Goal: Task Accomplishment & Management: Complete application form

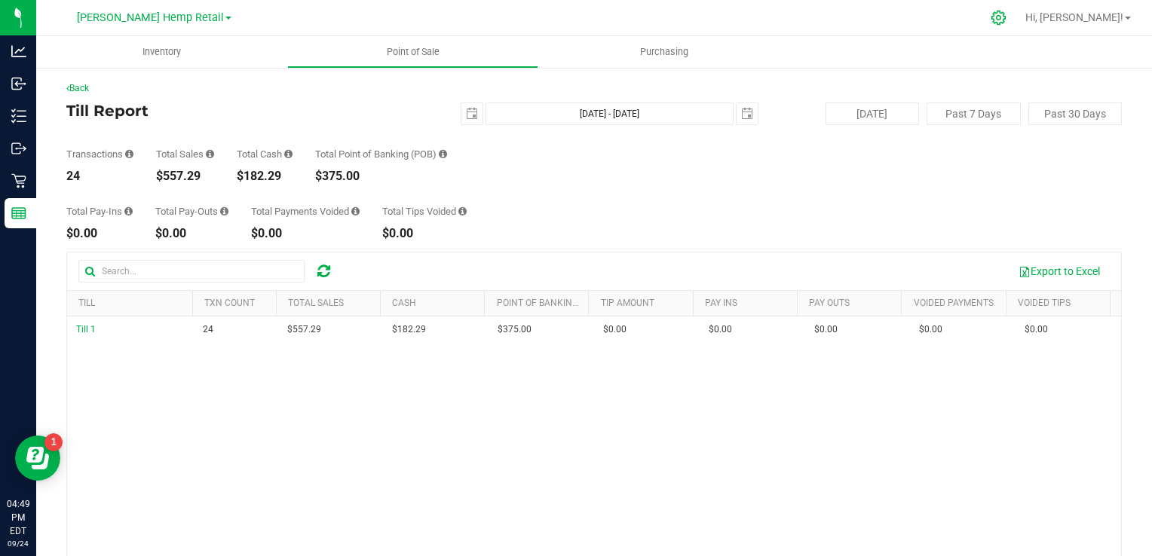
click at [1006, 20] on icon at bounding box center [999, 18] width 16 height 16
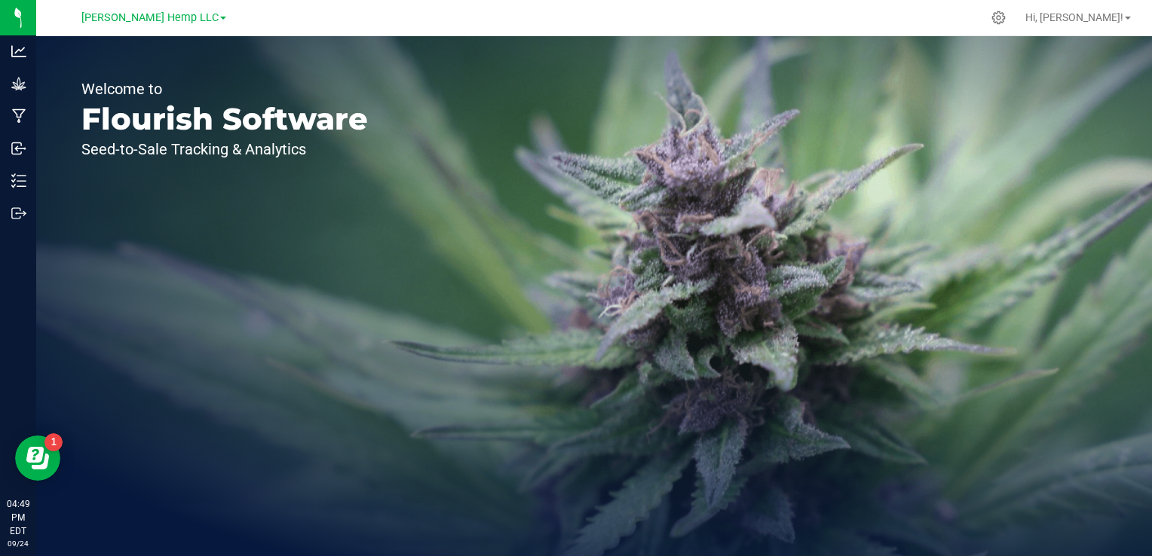
click at [196, 20] on link "Morris Hemp LLC" at bounding box center [153, 17] width 145 height 14
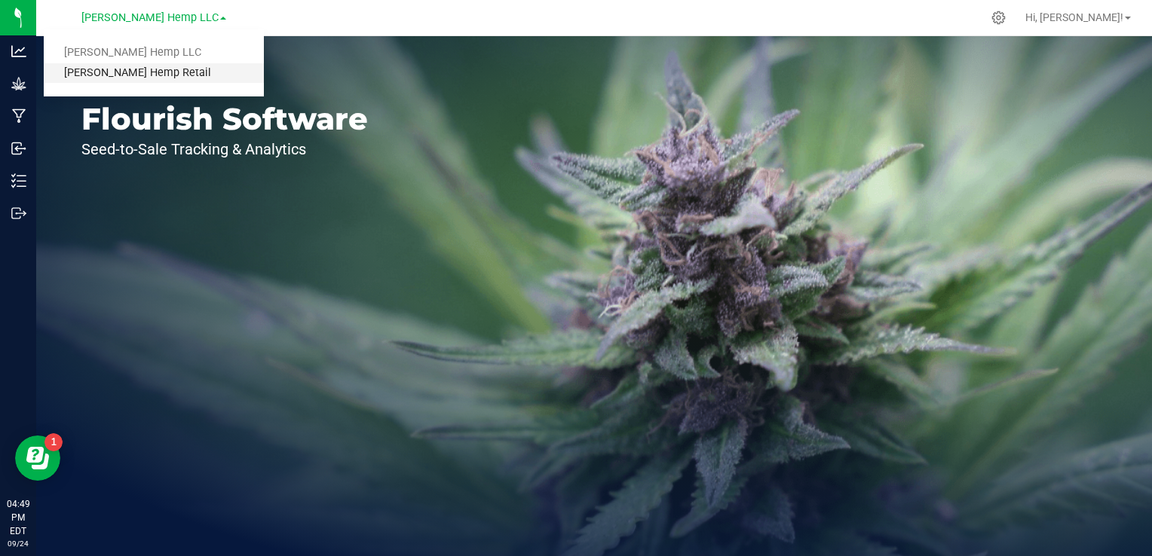
click at [138, 70] on link "[PERSON_NAME] Hemp Retail" at bounding box center [154, 73] width 220 height 20
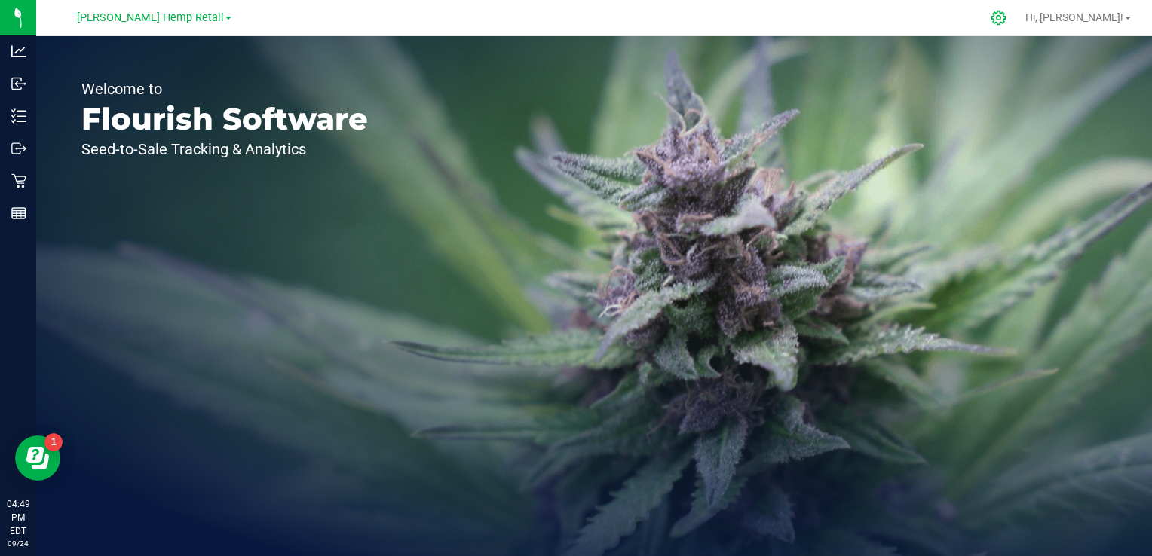
click at [1006, 20] on icon at bounding box center [999, 18] width 16 height 16
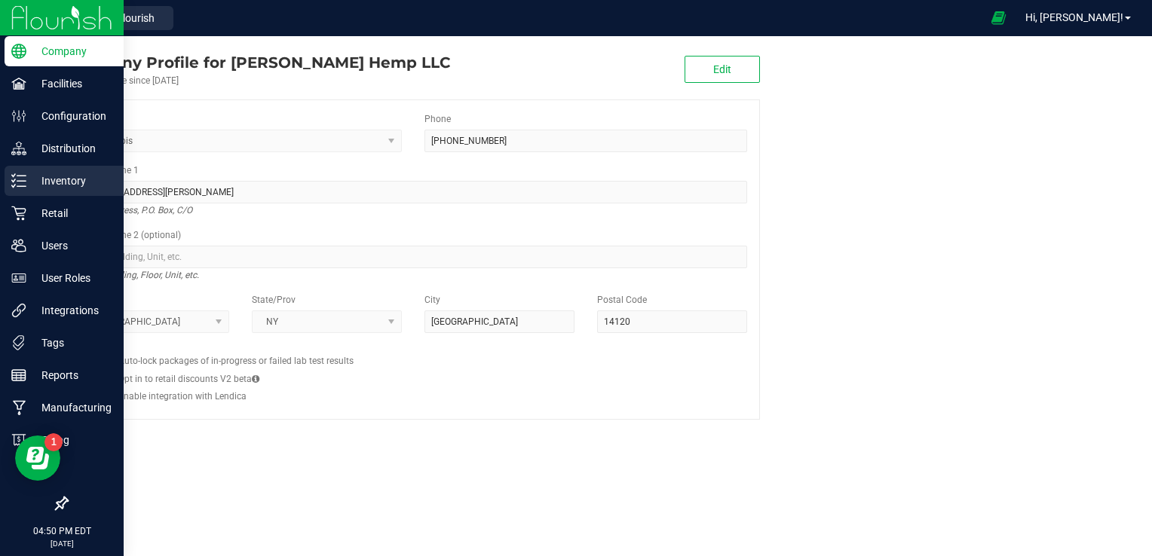
click at [60, 181] on p "Inventory" at bounding box center [71, 181] width 90 height 18
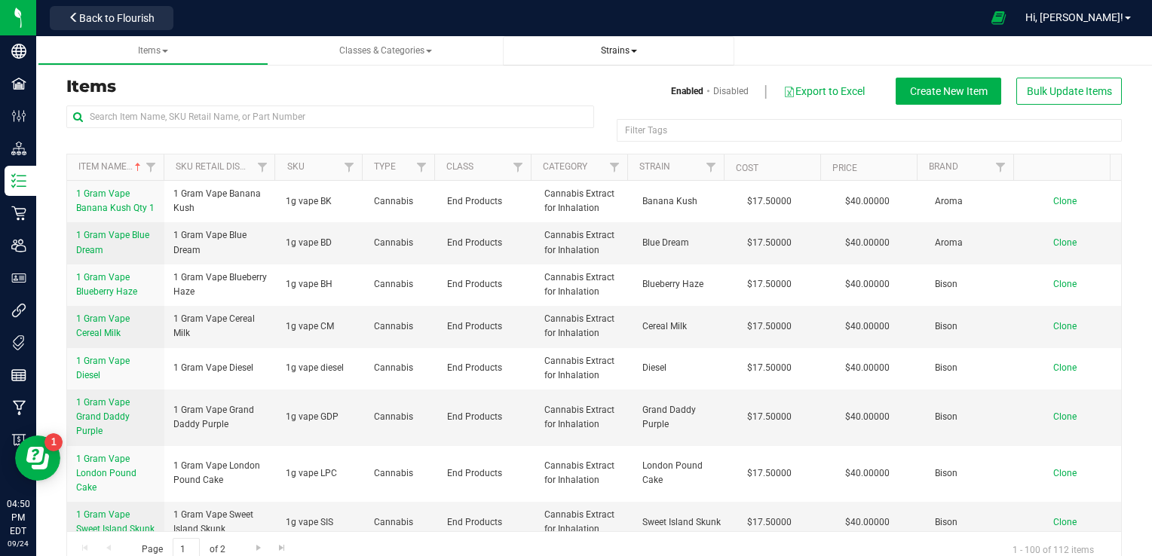
click at [633, 51] on span at bounding box center [634, 51] width 6 height 3
click at [542, 112] on span "Create new strain" at bounding box center [567, 113] width 82 height 12
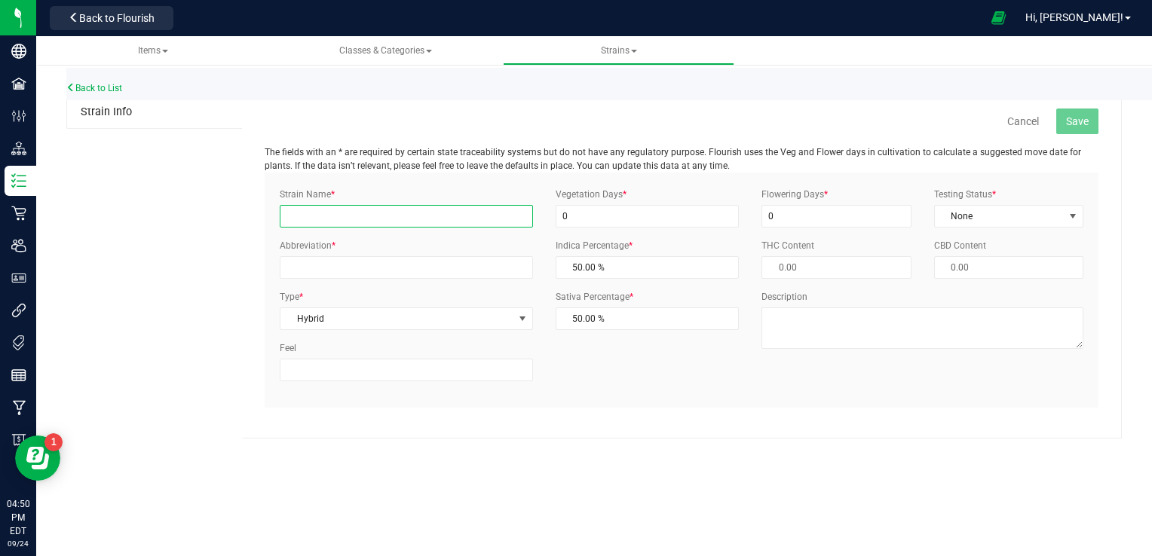
click at [371, 213] on input "Strain Name *" at bounding box center [406, 216] width 253 height 23
type input "Animal Mints"
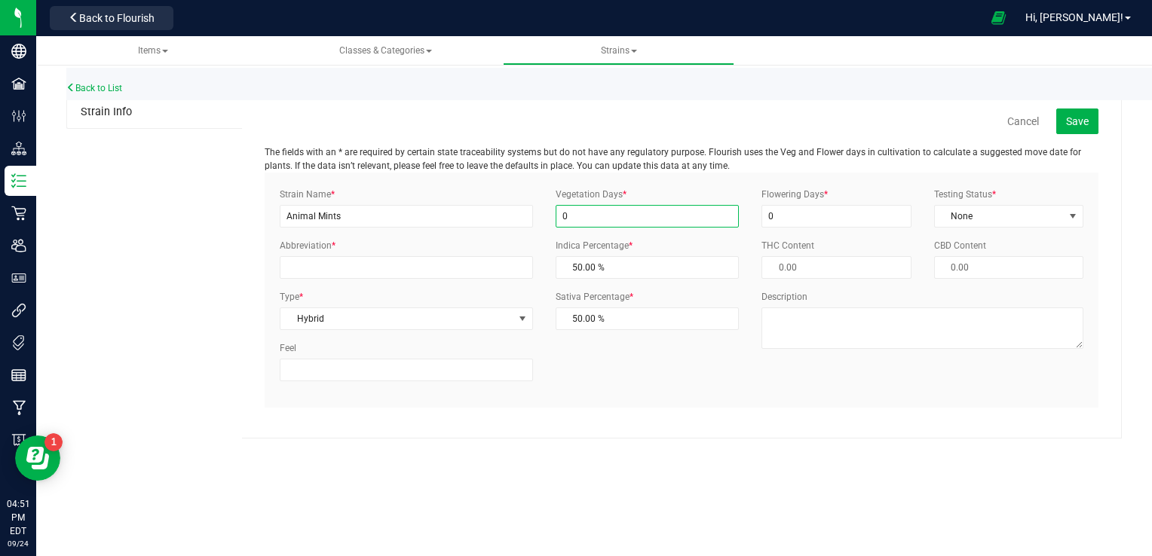
click at [588, 214] on input "0" at bounding box center [648, 216] width 184 height 23
type input "1"
click at [785, 219] on input "0" at bounding box center [835, 216] width 149 height 23
type input "1"
click at [1077, 217] on span "select" at bounding box center [1073, 216] width 12 height 12
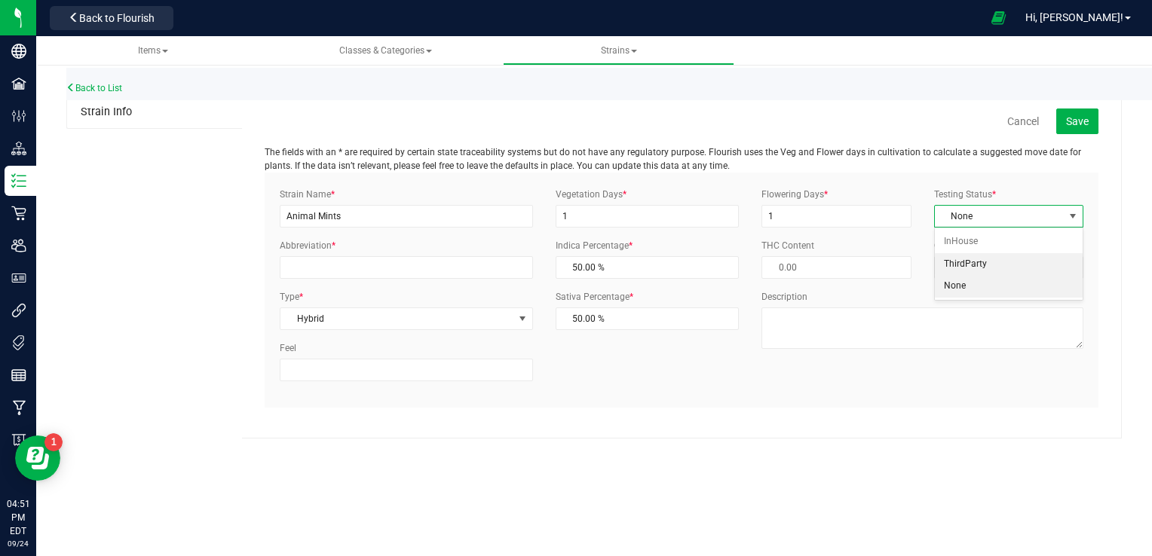
click at [969, 260] on li "ThirdParty" at bounding box center [1009, 264] width 148 height 23
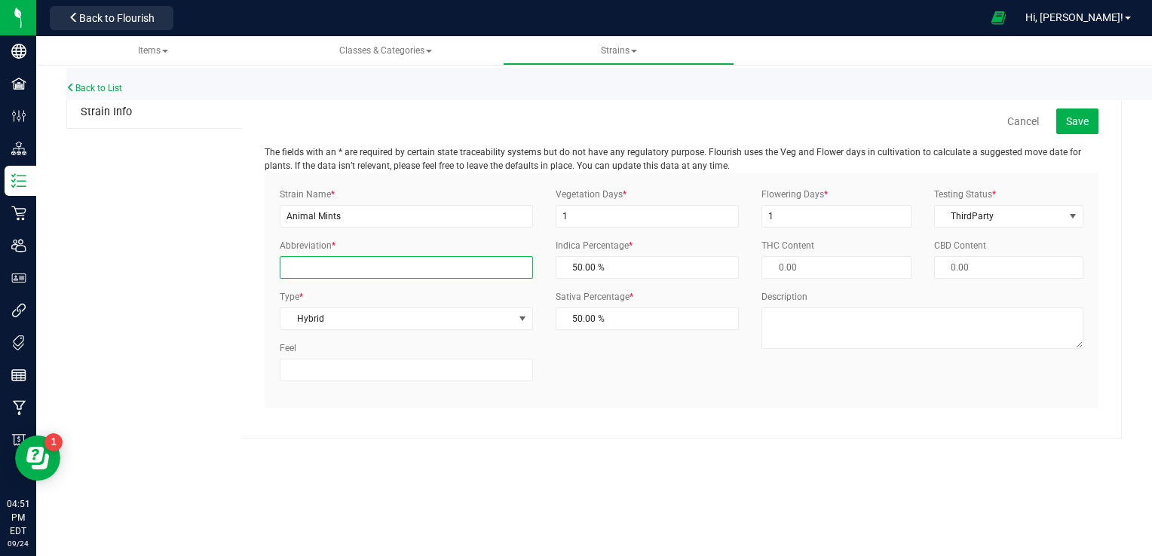
click at [476, 262] on input "Abbreviation *" at bounding box center [406, 267] width 253 height 23
type input "AM"
click at [519, 326] on span "select" at bounding box center [522, 318] width 19 height 21
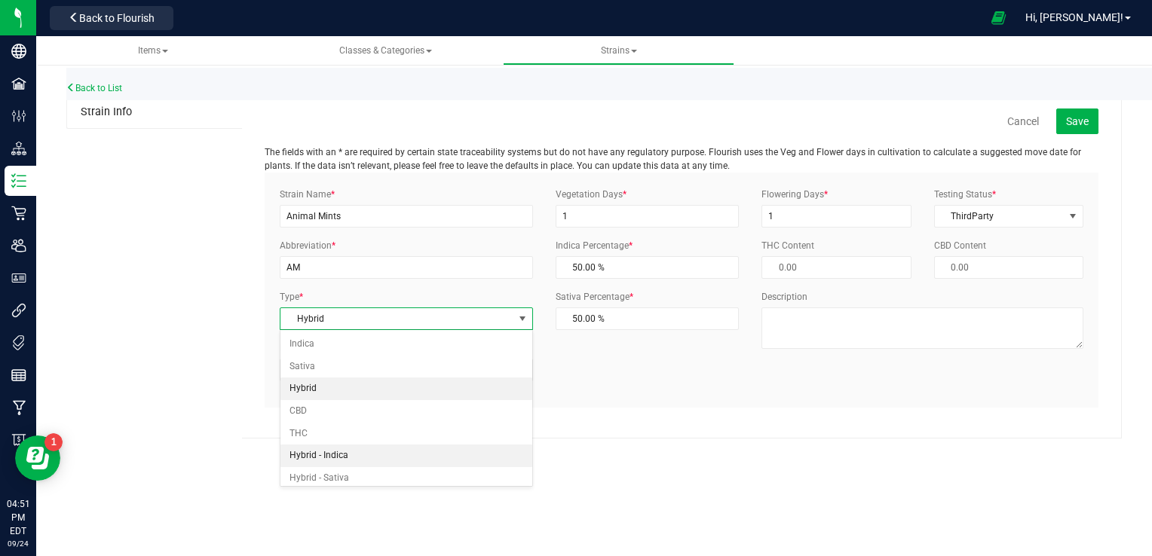
click at [335, 456] on li "Hybrid - Indica" at bounding box center [405, 456] width 251 height 23
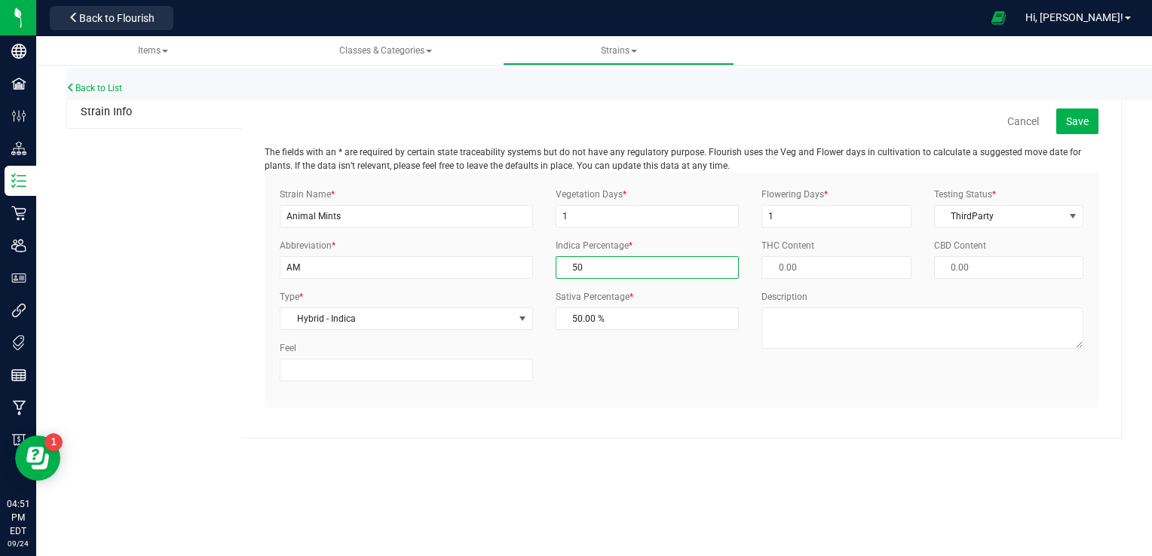
click at [631, 263] on span "50.00 % 50" at bounding box center [648, 267] width 184 height 23
click at [631, 263] on input "50" at bounding box center [647, 267] width 182 height 21
type input "7"
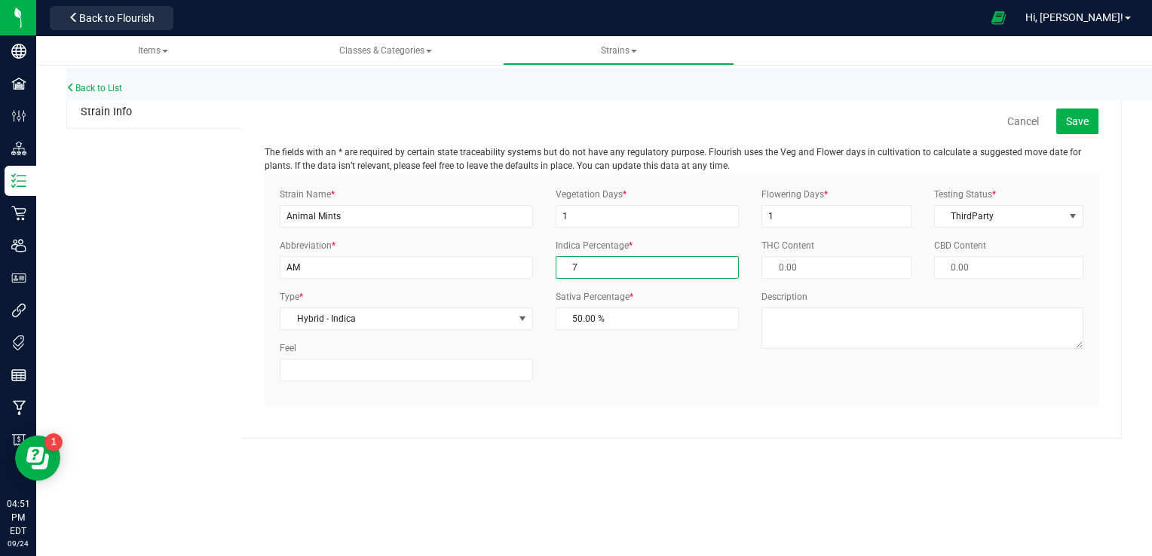
type input "93.00 %"
type input "75"
type input "25.00 %"
type input "75.00 %"
click at [1085, 115] on span "Save" at bounding box center [1077, 121] width 23 height 12
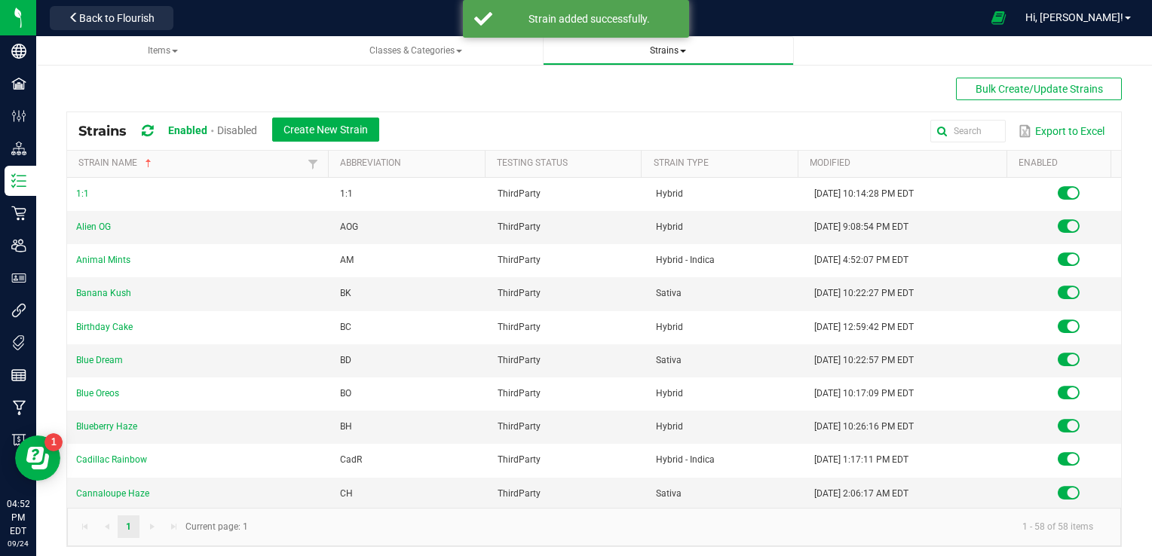
click at [688, 50] on span "Strains" at bounding box center [668, 50] width 227 height 13
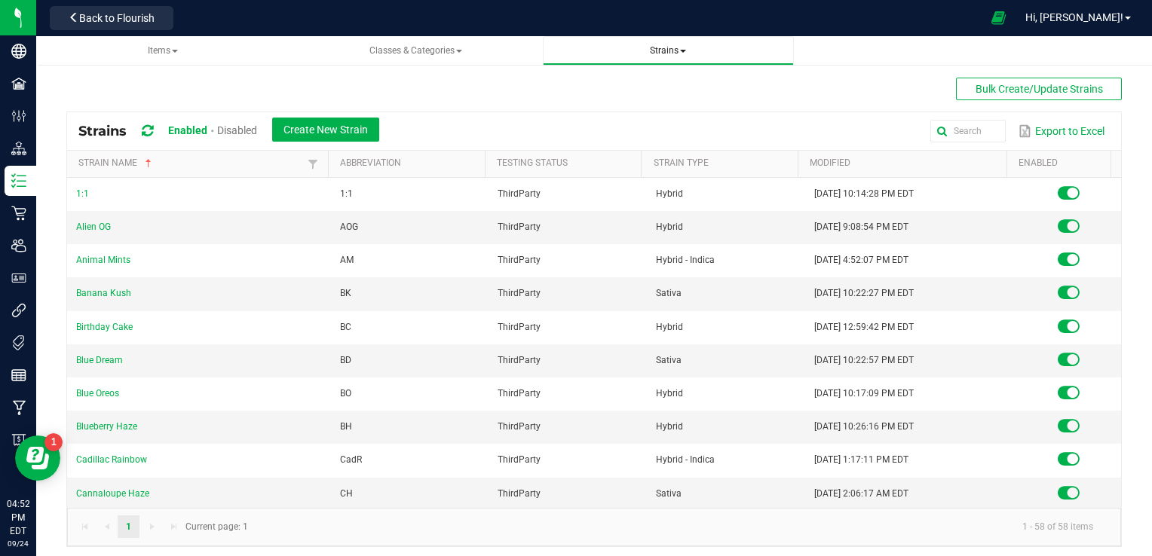
click at [684, 53] on span "Strains" at bounding box center [668, 50] width 36 height 11
click at [619, 114] on span "Create new strain" at bounding box center [606, 113] width 82 height 12
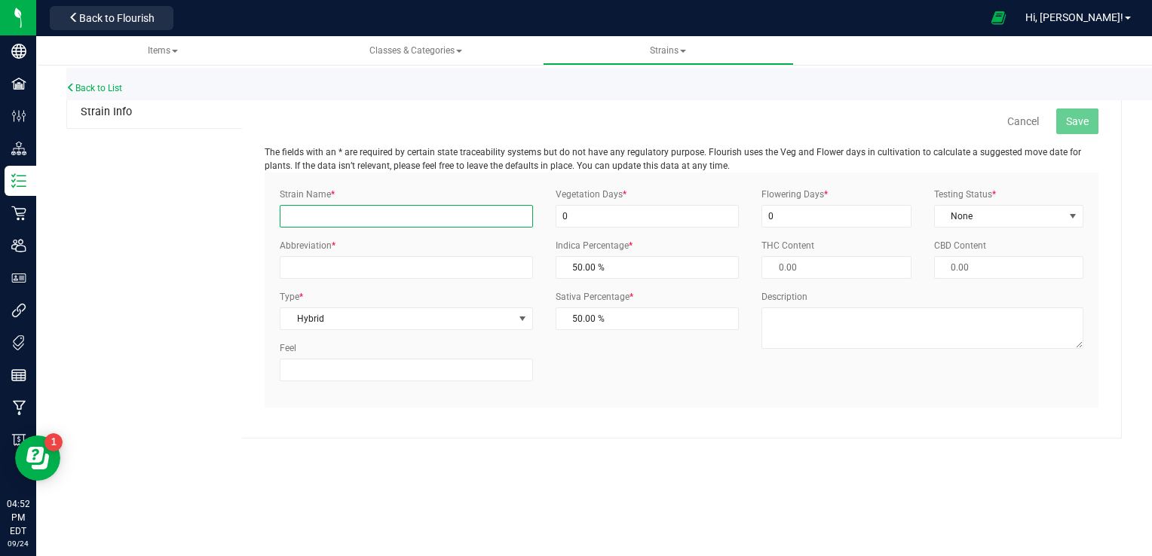
click at [363, 222] on input "Strain Name *" at bounding box center [406, 216] width 253 height 23
type input "Apple Fritter"
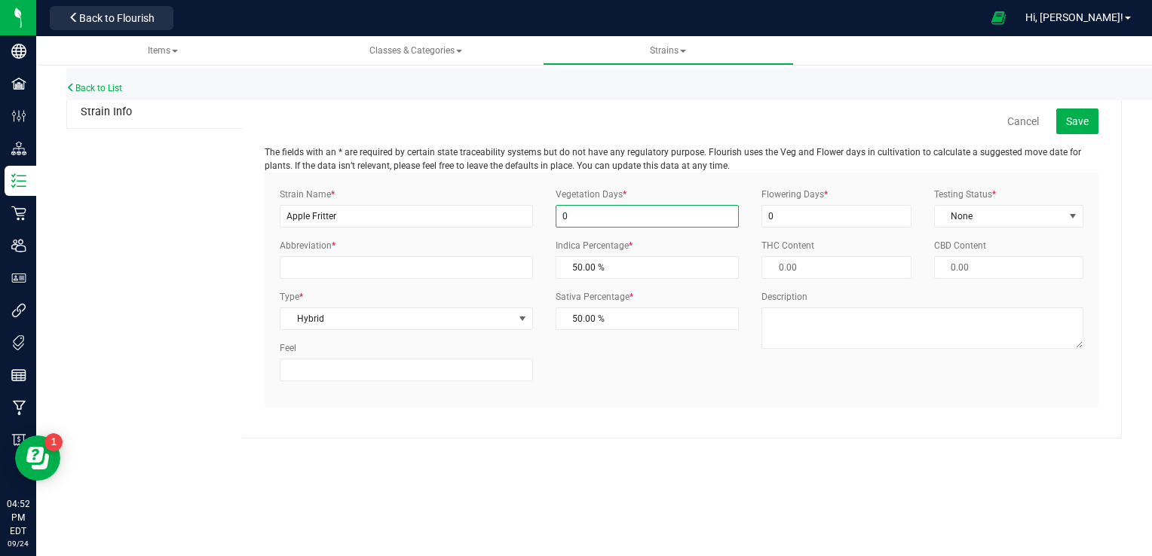
click at [574, 220] on input "0" at bounding box center [648, 216] width 184 height 23
type input "1"
click at [784, 215] on input "0" at bounding box center [835, 216] width 149 height 23
type input "1"
click at [1030, 210] on span "None" at bounding box center [999, 216] width 129 height 21
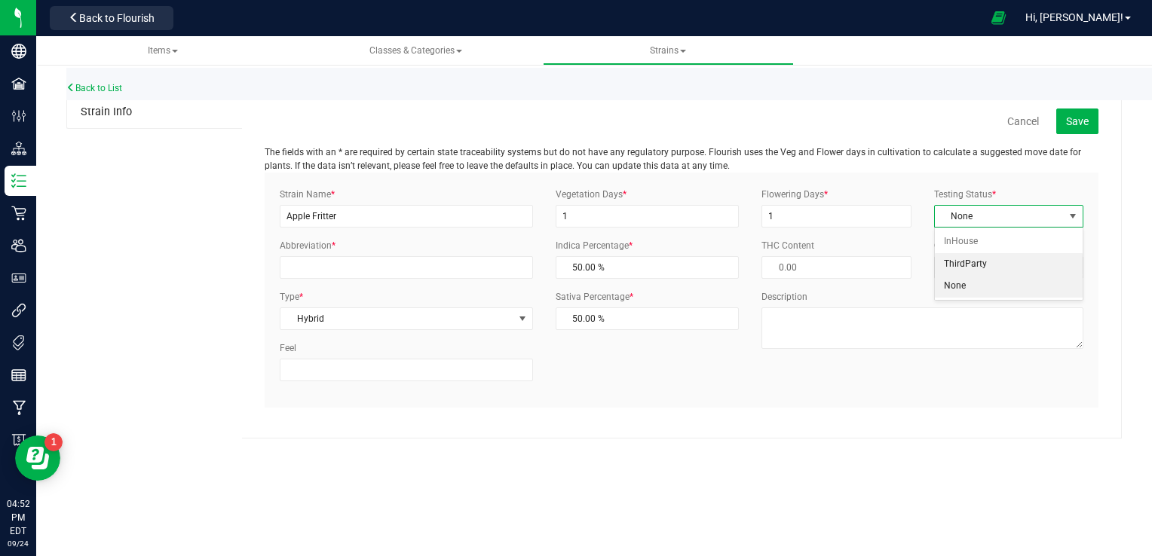
click at [963, 261] on li "ThirdParty" at bounding box center [1009, 264] width 148 height 23
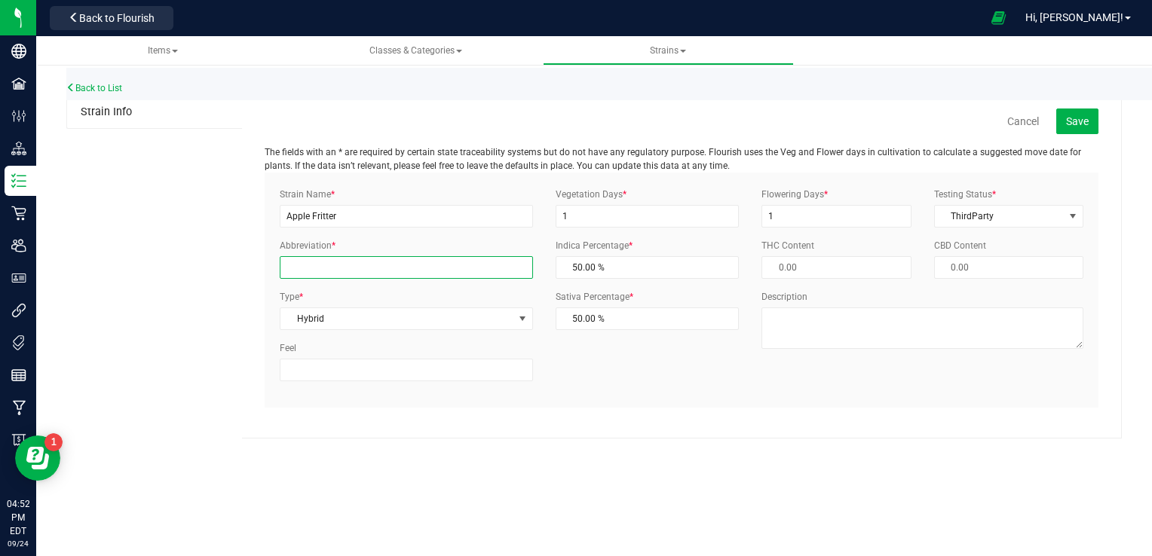
click at [455, 271] on input "Abbreviation *" at bounding box center [406, 267] width 253 height 23
type input "AF"
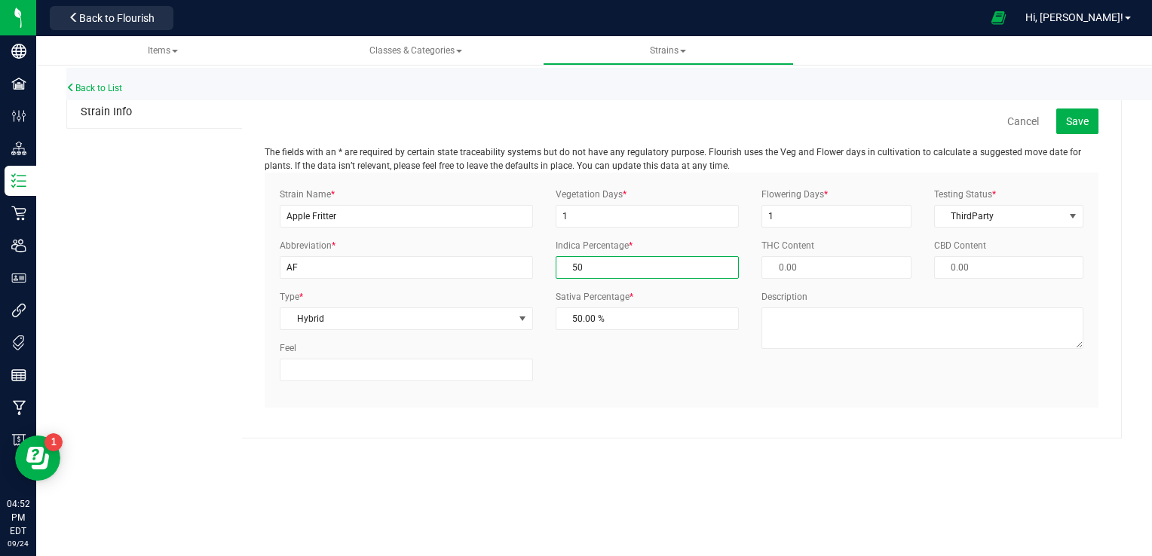
click at [646, 258] on span "50.00 % 50" at bounding box center [648, 267] width 184 height 23
click at [646, 258] on input "50" at bounding box center [647, 267] width 182 height 21
type input "5"
type input "95.00 %"
type input "7"
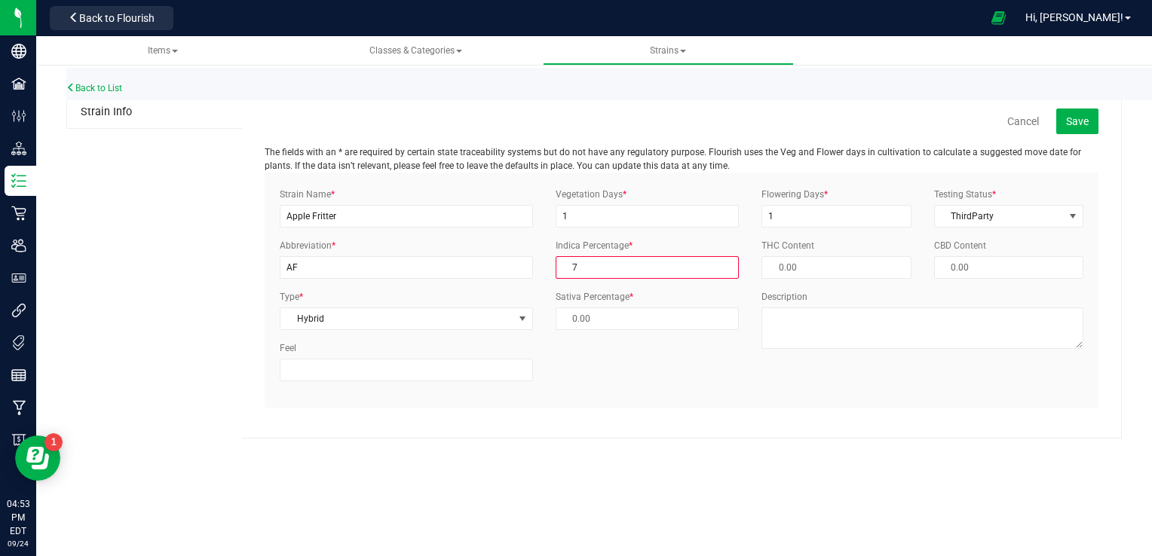
type input "93.00 %"
type input "75"
type input "25.00 %"
type input "75.00 %"
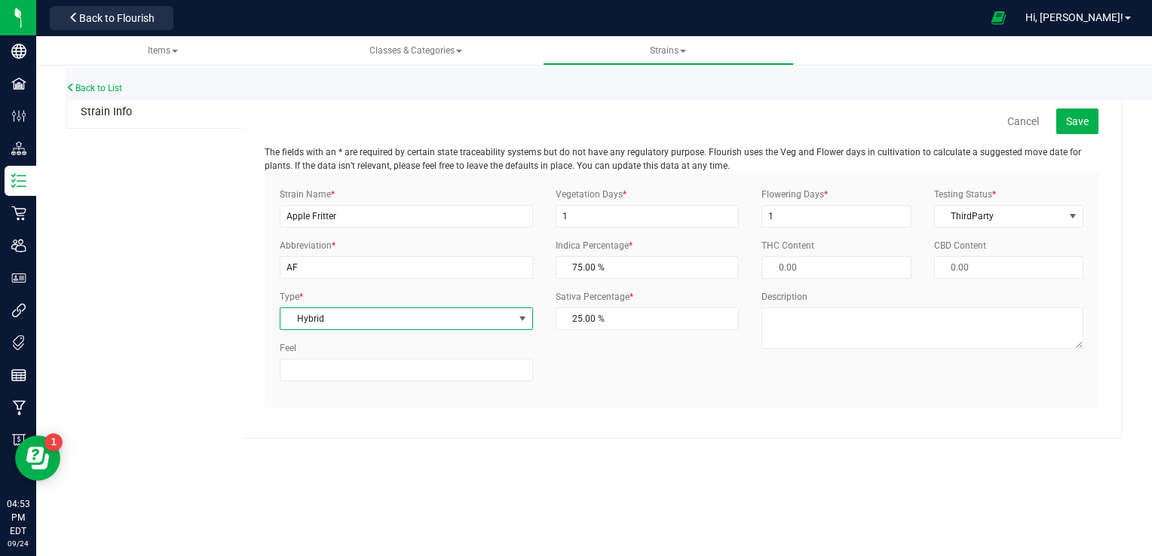
click at [520, 318] on span "select" at bounding box center [522, 319] width 12 height 12
click at [329, 448] on li "Hybrid - Indica" at bounding box center [405, 456] width 251 height 23
click at [1075, 124] on span "Save" at bounding box center [1077, 121] width 23 height 12
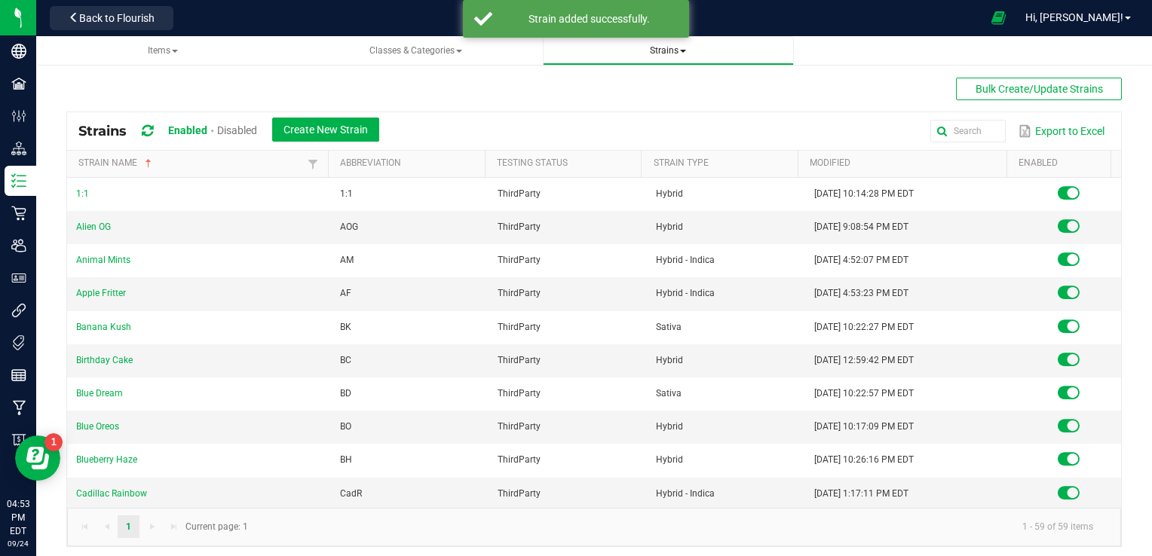
click at [676, 53] on span "Strains" at bounding box center [668, 50] width 36 height 11
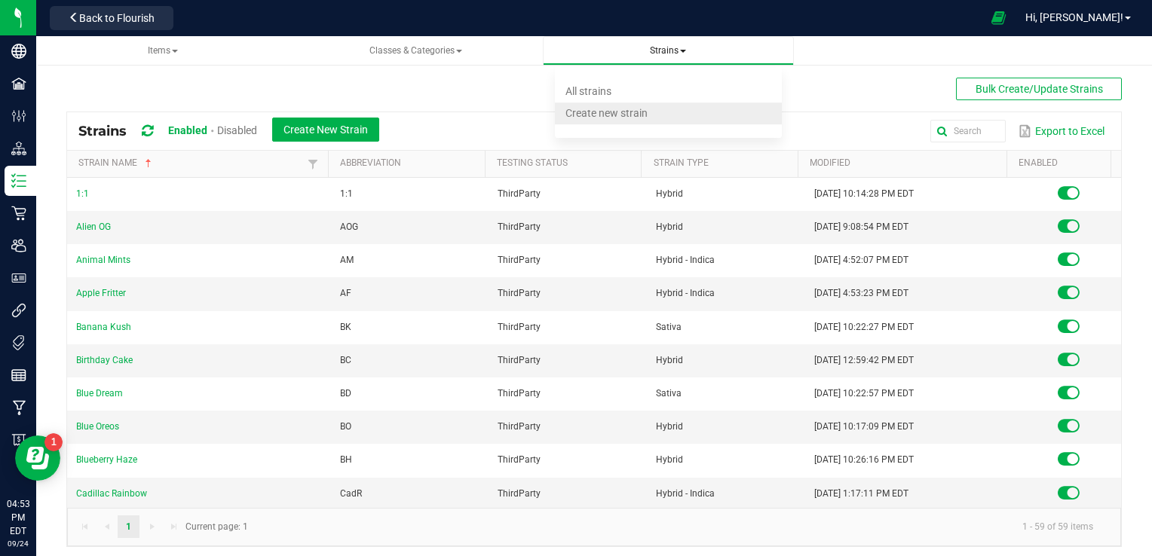
click at [614, 111] on span "Create new strain" at bounding box center [606, 113] width 82 height 12
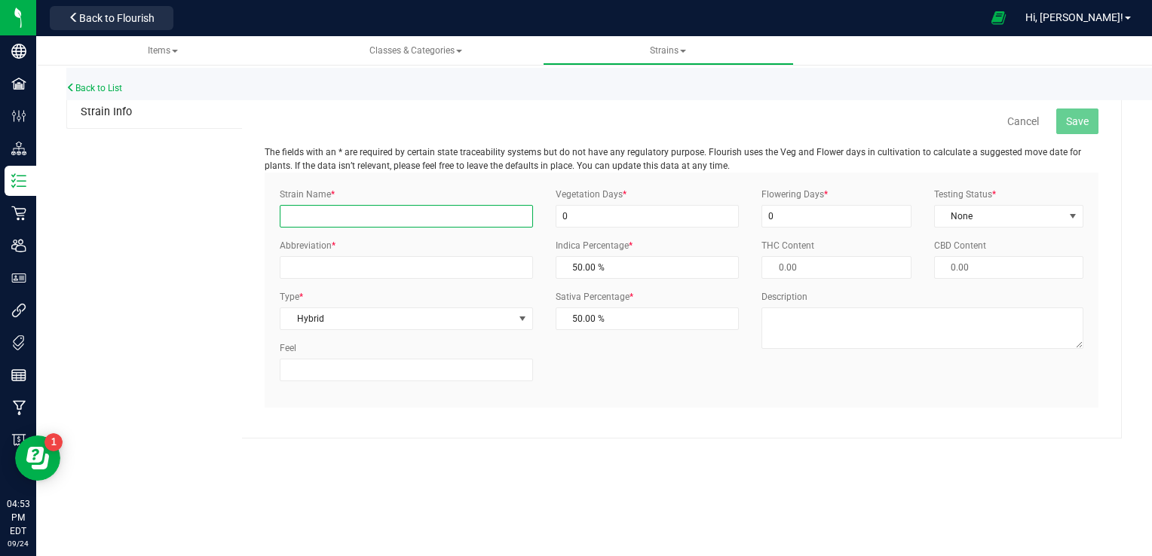
click at [307, 207] on input "Strain Name *" at bounding box center [406, 216] width 253 height 23
type input "Astro GMO"
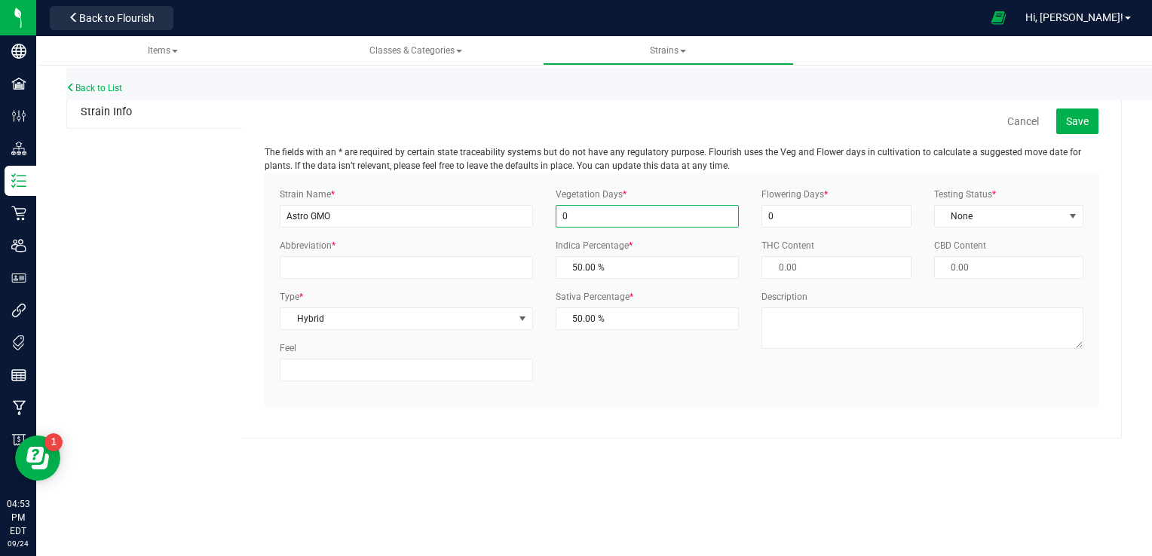
click at [602, 218] on input "0" at bounding box center [648, 216] width 184 height 23
type input "1"
click at [798, 216] on input "0" at bounding box center [835, 216] width 149 height 23
type input "1"
click at [1071, 219] on span "select" at bounding box center [1073, 216] width 12 height 12
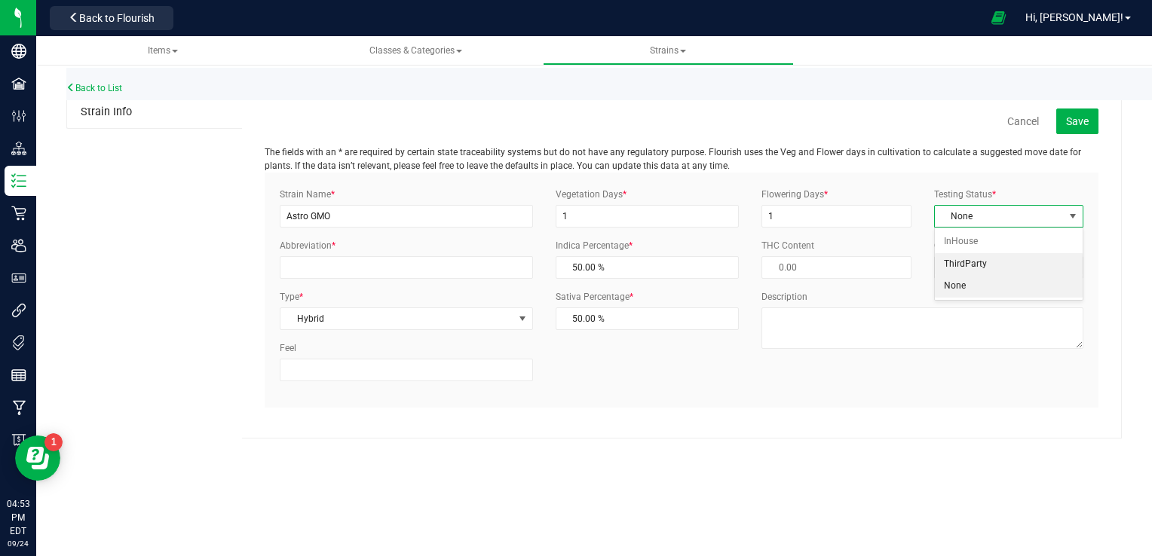
click at [992, 264] on li "ThirdParty" at bounding box center [1009, 264] width 148 height 23
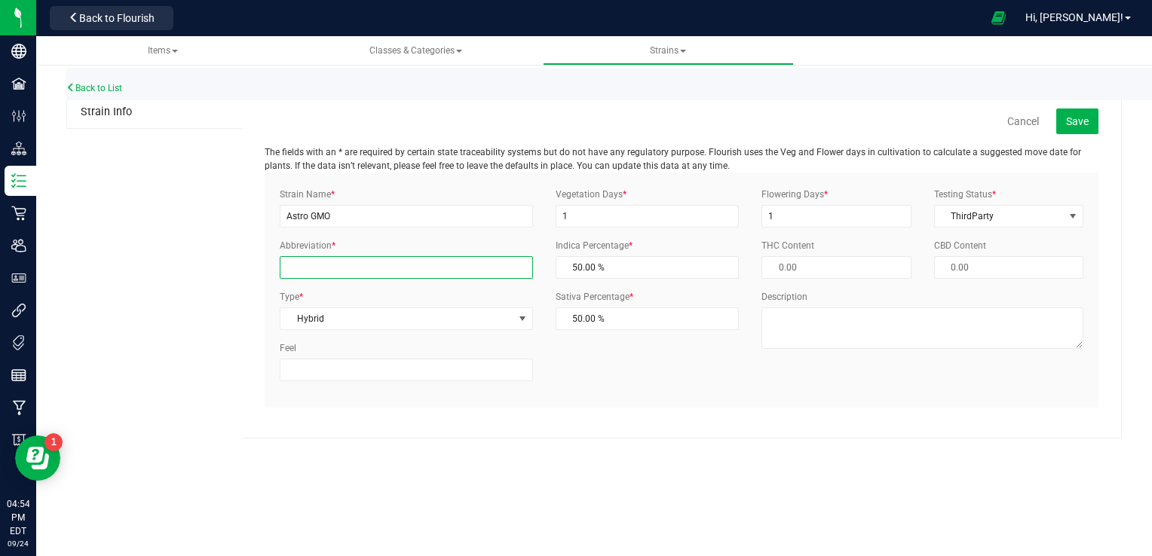
click at [433, 270] on input "Abbreviation *" at bounding box center [406, 267] width 253 height 23
type input "AG"
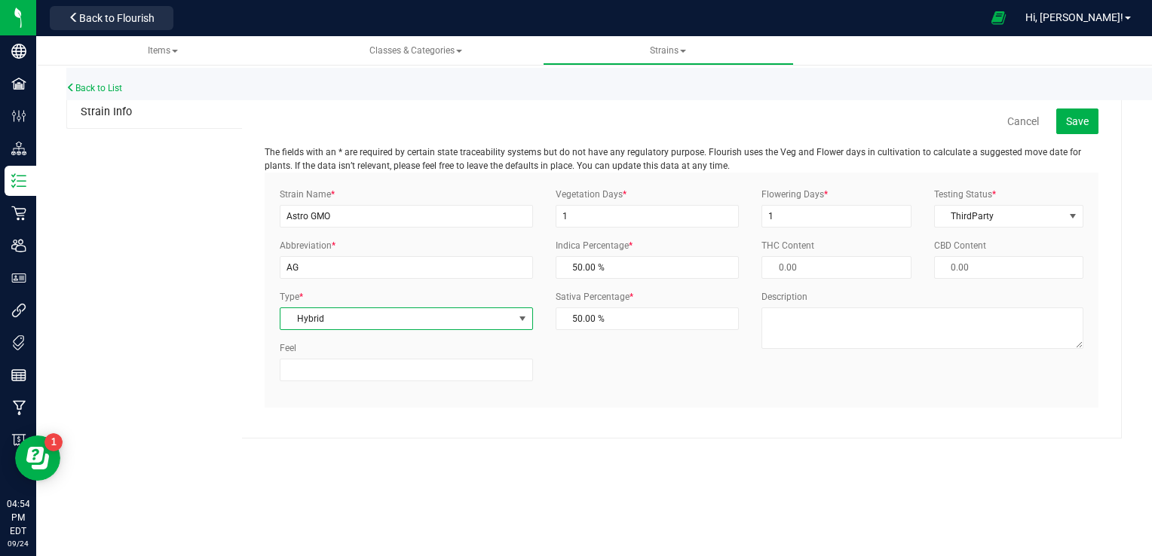
click at [519, 322] on span "select" at bounding box center [522, 319] width 12 height 12
click at [316, 455] on li "Hybrid - Indica" at bounding box center [405, 456] width 251 height 23
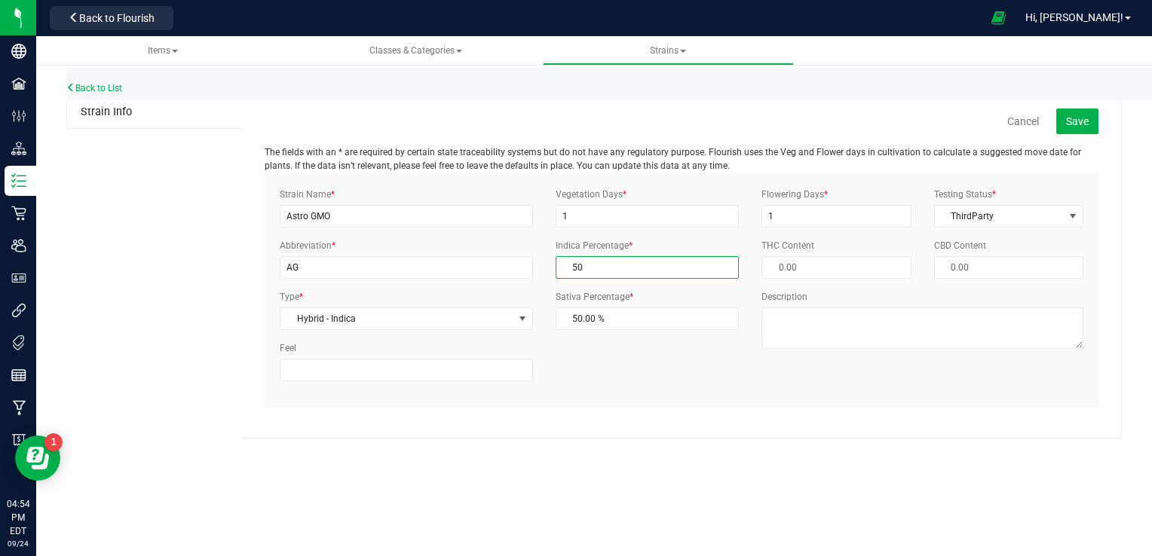
click at [633, 270] on span "50.00 % 50" at bounding box center [648, 267] width 184 height 23
type input "5"
type input "95.00 %"
type input "2"
type input "98.00 %"
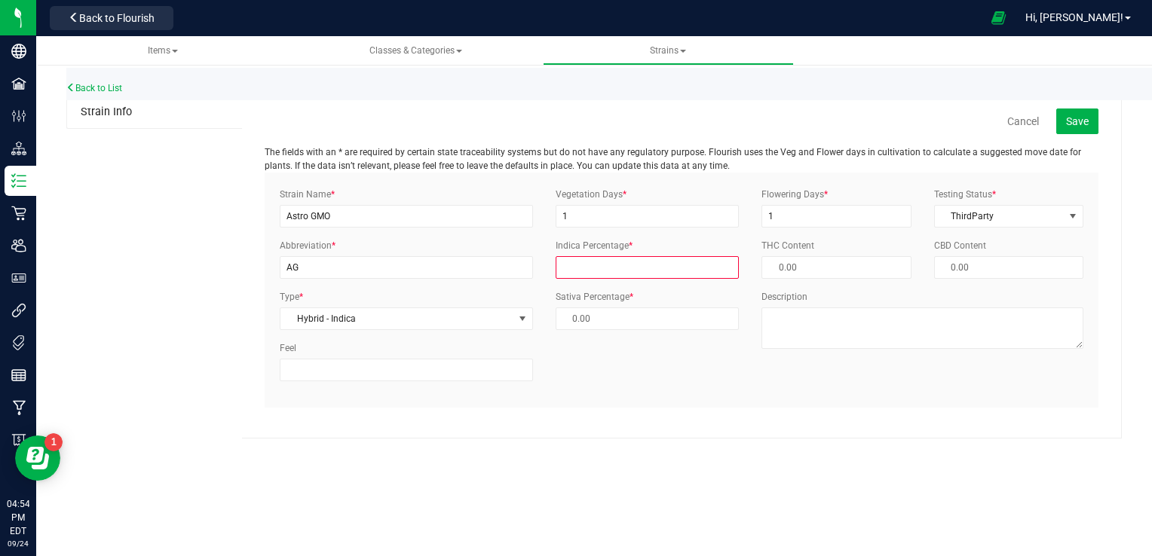
type input "7"
type input "93.00 %"
type input "75"
type input "25.00 %"
type input "75.00 %"
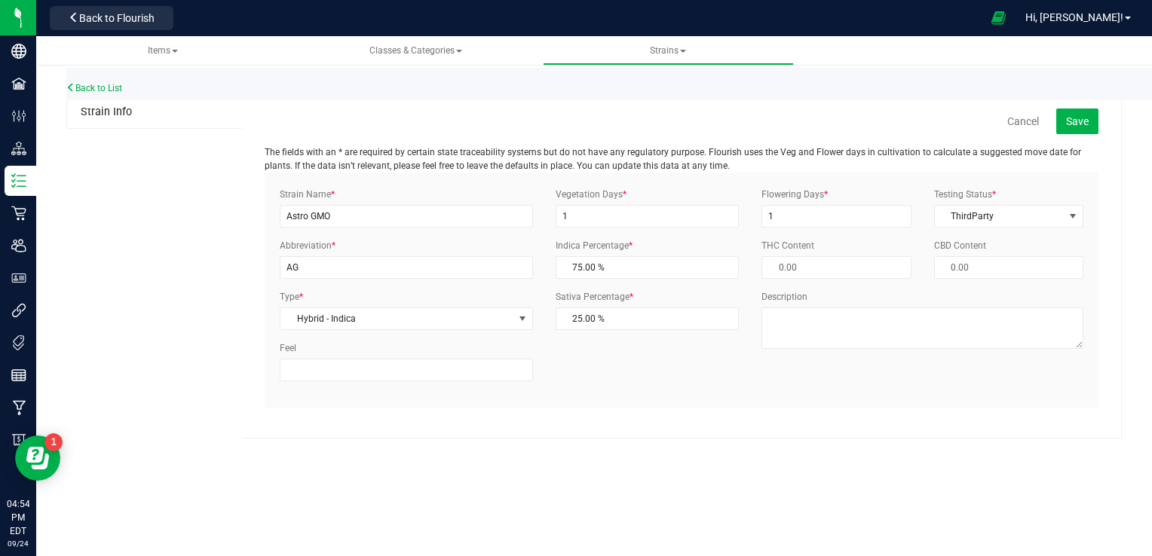
click at [844, 265] on div "Flowering Days * 1 Testing Status * ThirdParty Select Status InHouse ThirdParty…" at bounding box center [922, 274] width 345 height 173
click at [1083, 117] on span "Save" at bounding box center [1077, 121] width 23 height 12
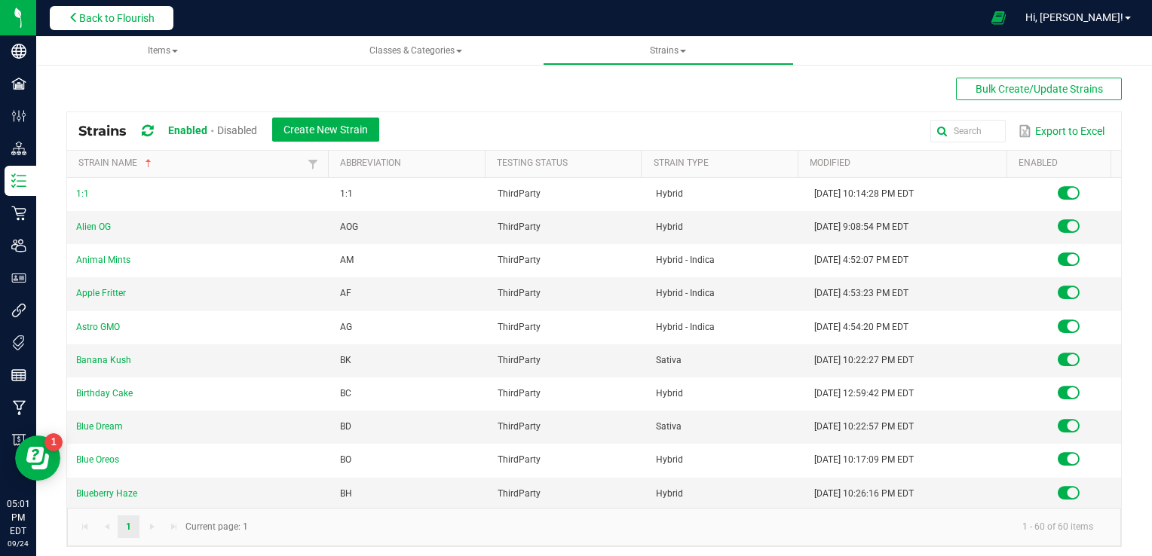
click at [138, 14] on span "Back to Flourish" at bounding box center [116, 18] width 75 height 12
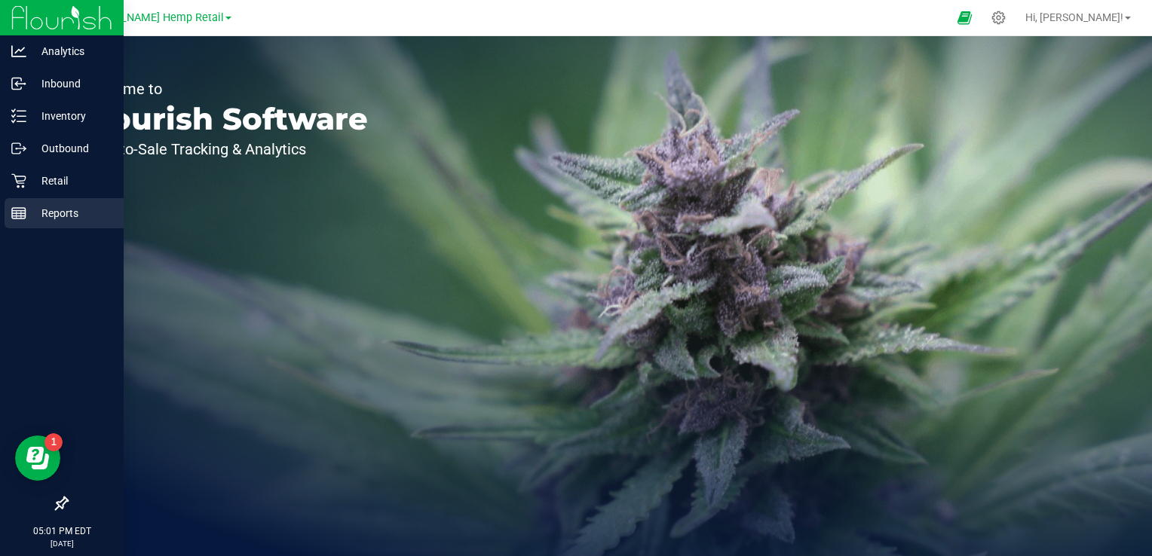
click at [58, 210] on p "Reports" at bounding box center [71, 213] width 90 height 18
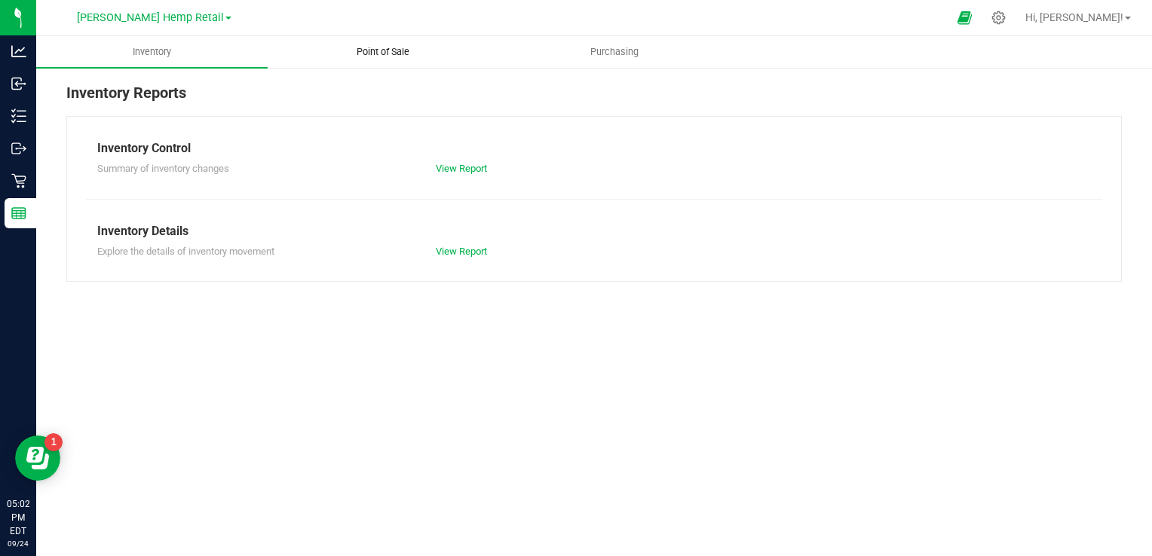
click at [382, 51] on span "Point of Sale" at bounding box center [382, 52] width 93 height 14
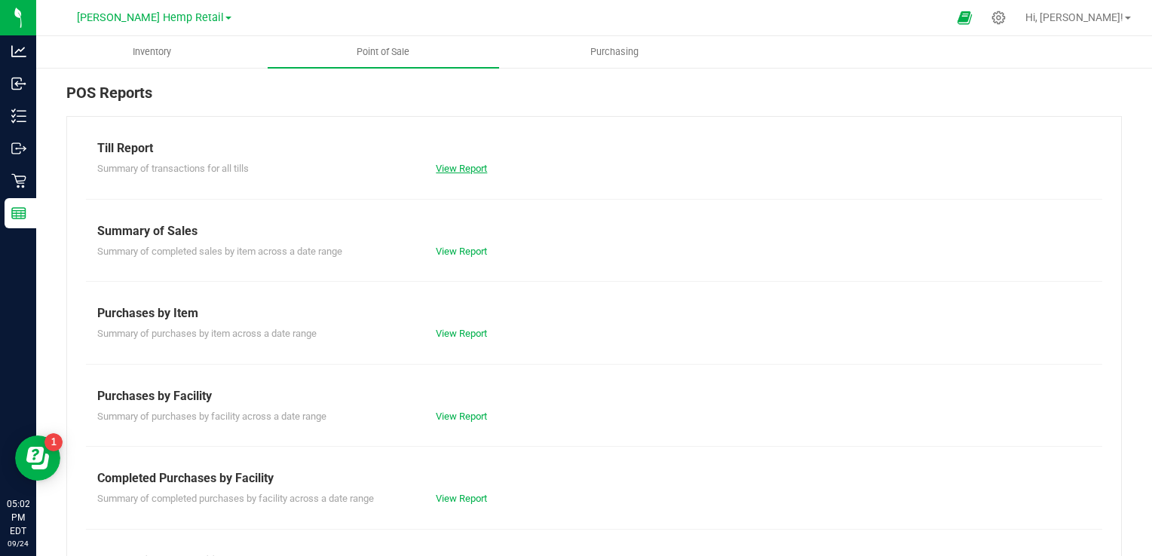
click at [454, 167] on link "View Report" at bounding box center [461, 168] width 51 height 11
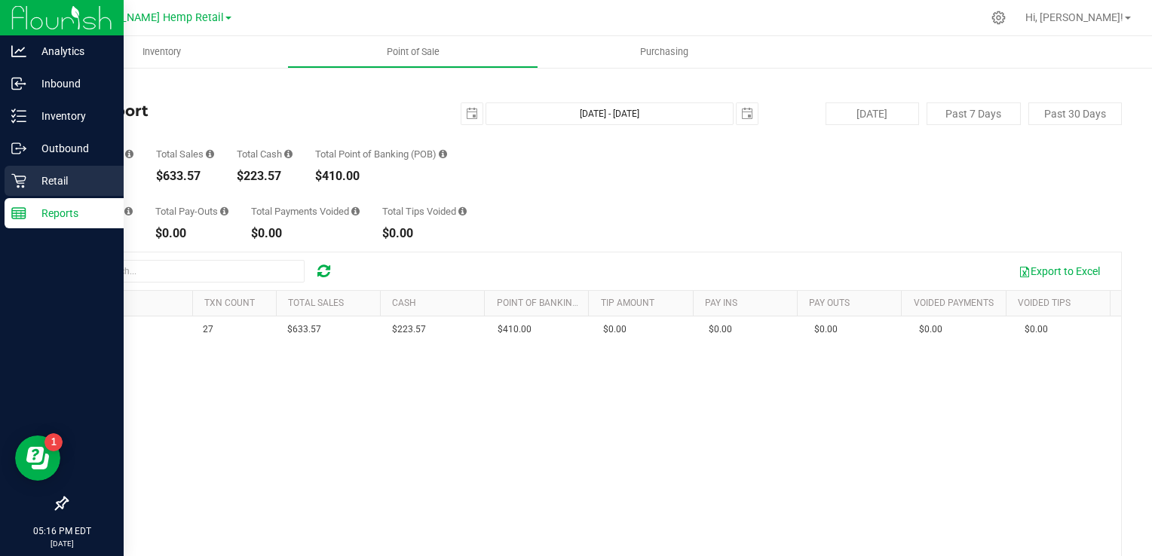
click at [58, 174] on p "Retail" at bounding box center [71, 181] width 90 height 18
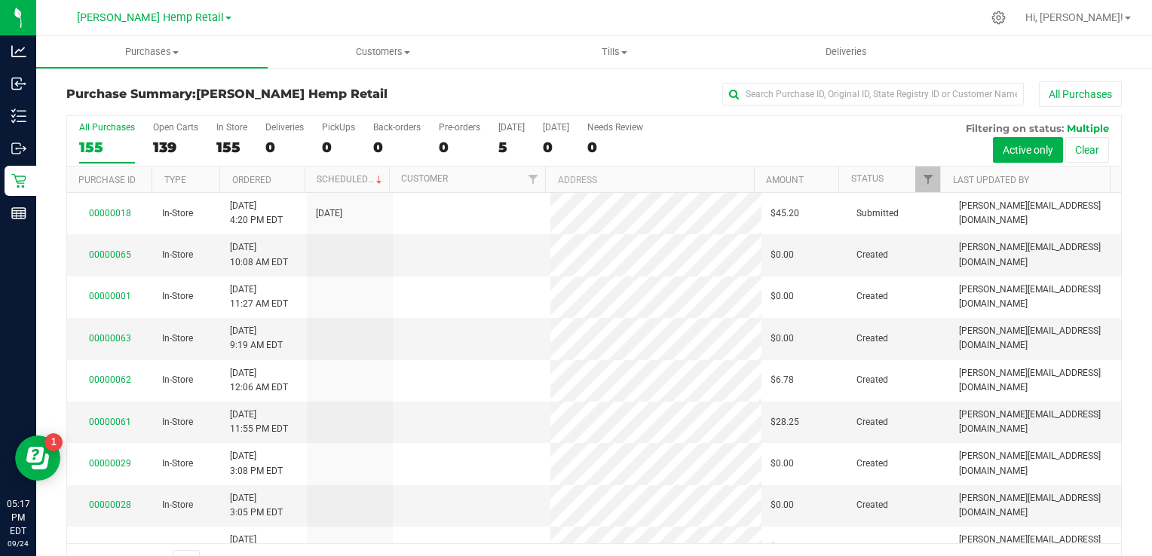
click at [93, 141] on div "155" at bounding box center [107, 147] width 56 height 17
click at [0, 0] on input "All Purchases 155" at bounding box center [0, 0] width 0 height 0
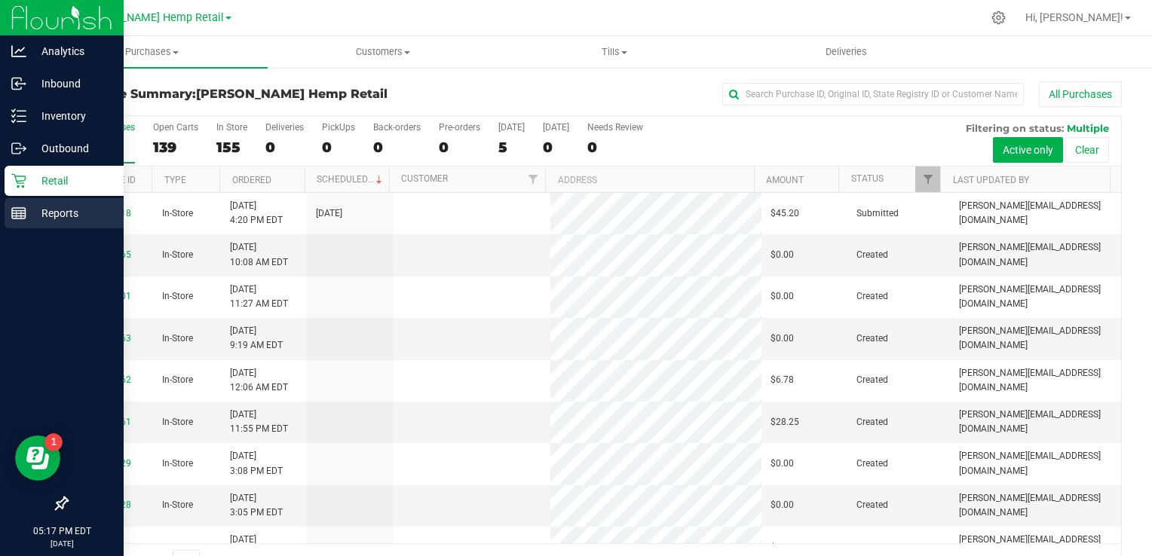
click at [67, 211] on p "Reports" at bounding box center [71, 213] width 90 height 18
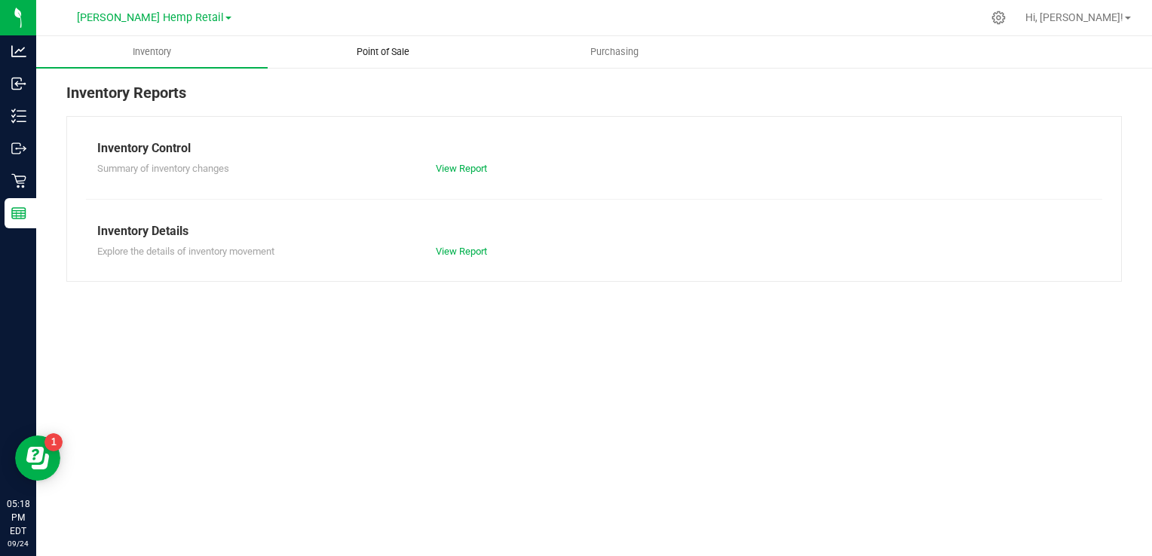
click at [386, 54] on span "Point of Sale" at bounding box center [382, 52] width 93 height 14
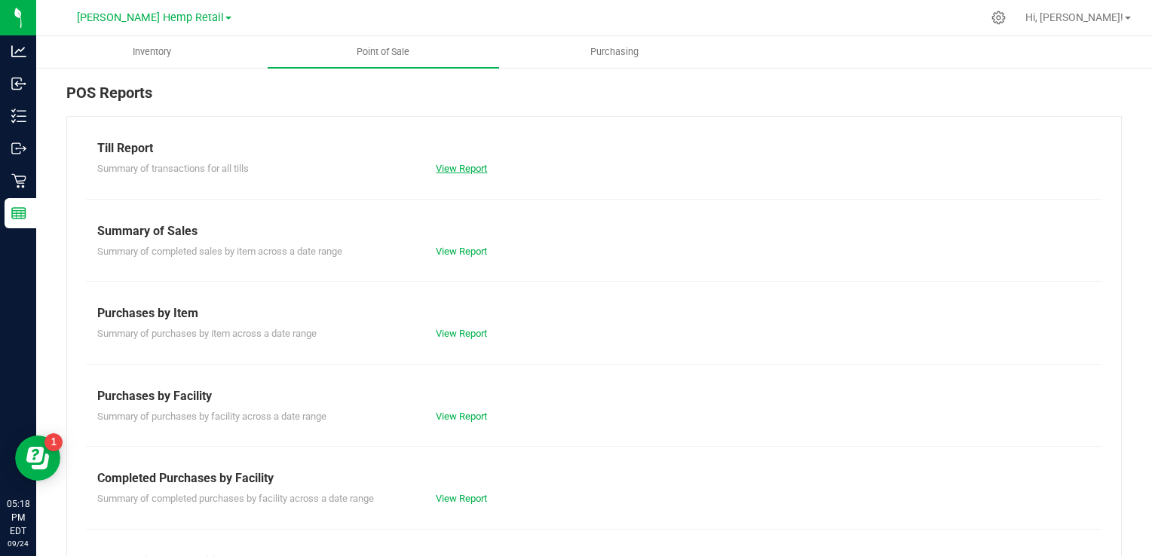
click at [454, 166] on link "View Report" at bounding box center [461, 168] width 51 height 11
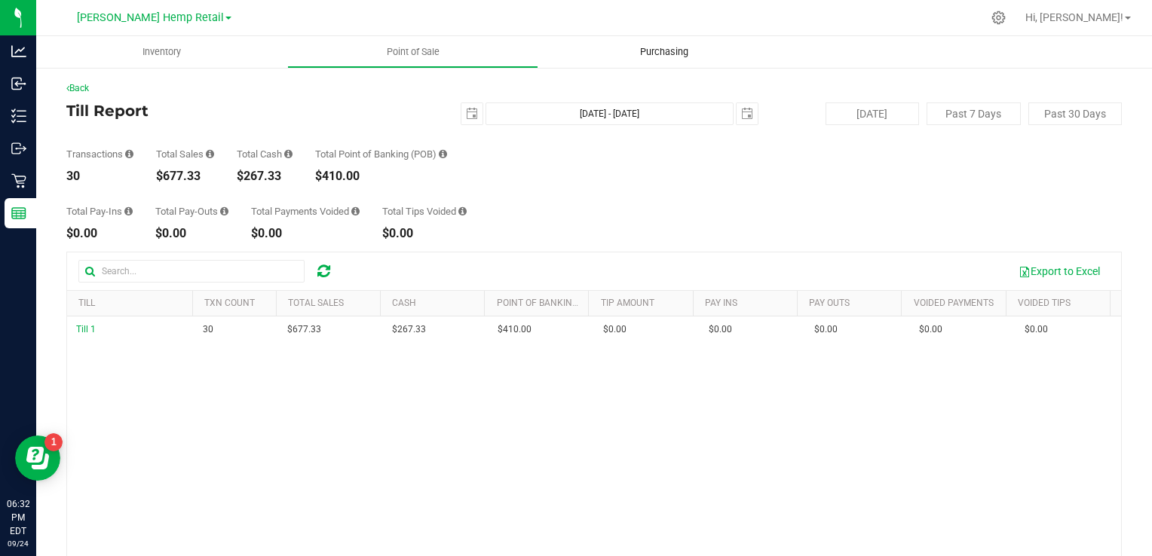
click at [654, 57] on span "Purchasing" at bounding box center [664, 52] width 89 height 14
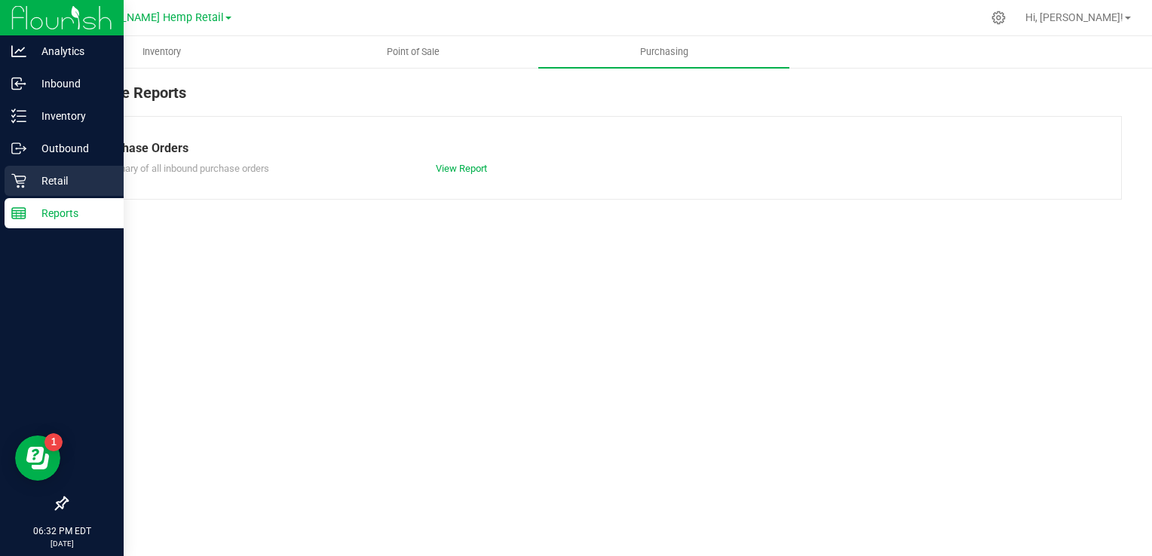
click at [69, 176] on p "Retail" at bounding box center [71, 181] width 90 height 18
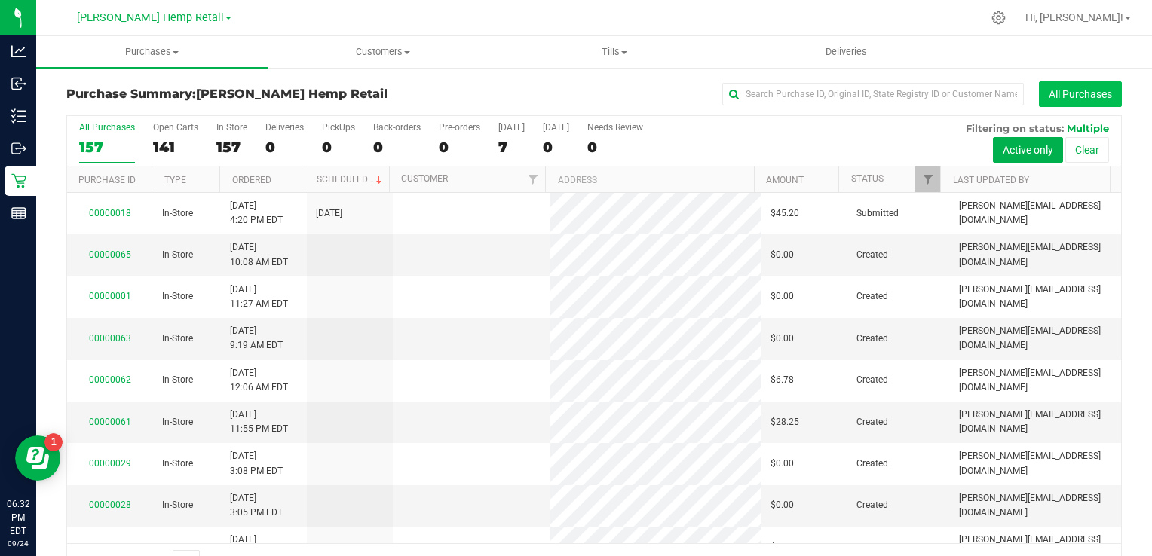
click at [1077, 99] on button "All Purchases" at bounding box center [1080, 94] width 83 height 26
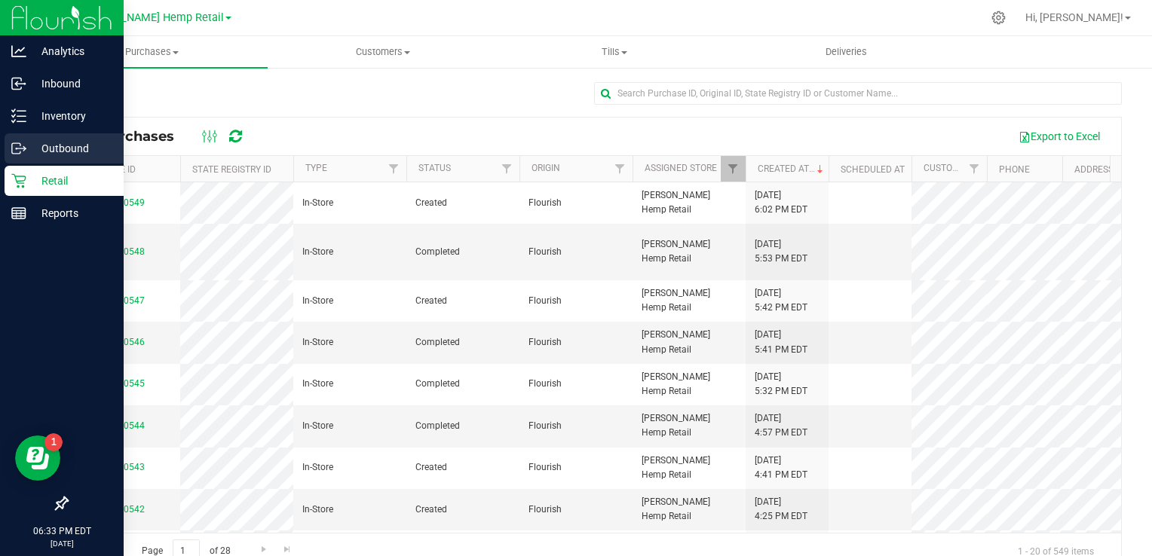
click at [72, 150] on p "Outbound" at bounding box center [71, 148] width 90 height 18
